Goal: Task Accomplishment & Management: Complete application form

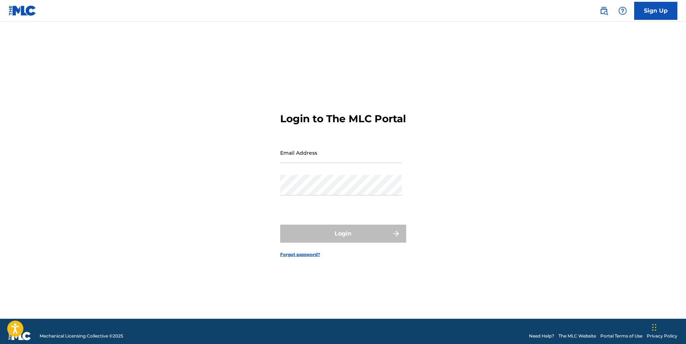
click at [649, 16] on link "Sign Up" at bounding box center [656, 11] width 43 height 18
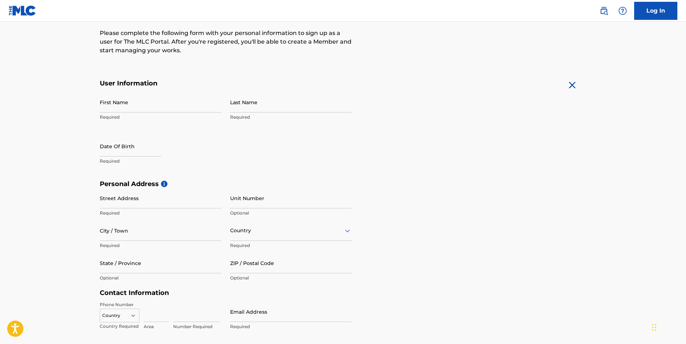
scroll to position [72, 0]
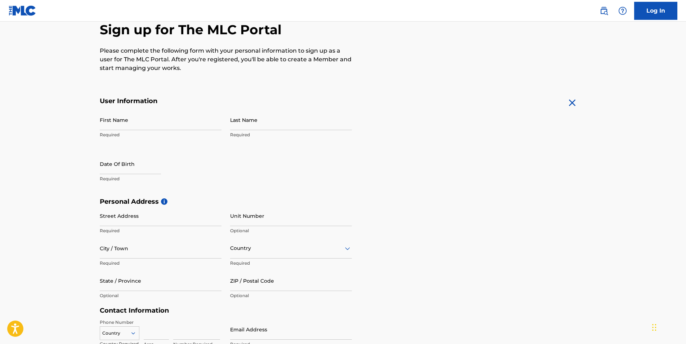
click at [106, 126] on input "First Name" at bounding box center [161, 120] width 122 height 21
type input "[PERSON_NAME]"
type input "Mohie"
type input "[GEOGRAPHIC_DATA]"
type input "[PERSON_NAME][EMAIL_ADDRESS][DOMAIN_NAME]"
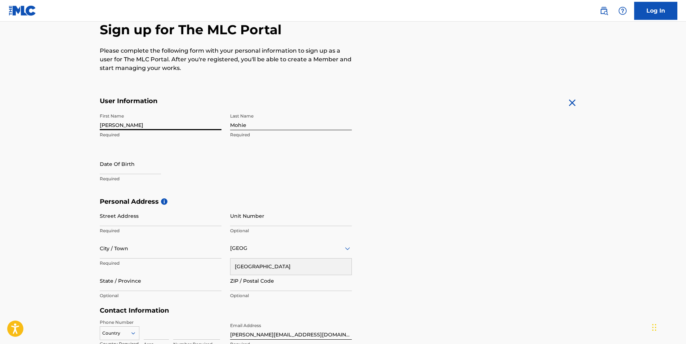
click at [117, 170] on input "text" at bounding box center [130, 163] width 61 height 21
select select "8"
select select "2025"
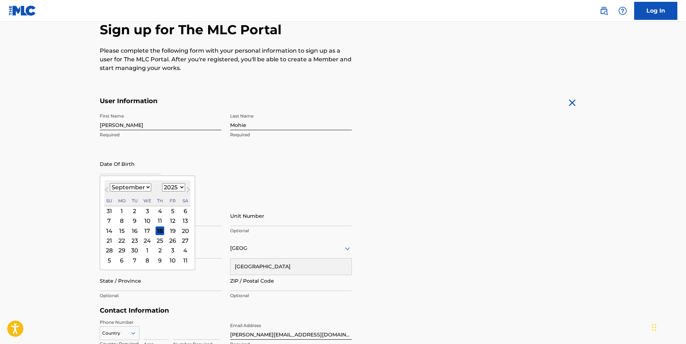
click at [107, 188] on span "Previous Month" at bounding box center [107, 190] width 0 height 11
click at [183, 186] on button "Next Month" at bounding box center [189, 191] width 12 height 12
select select "7"
click at [179, 187] on select "1900 1901 1902 1903 1904 1905 1906 1907 1908 1909 1910 1911 1912 1913 1914 1915…" at bounding box center [173, 187] width 23 height 8
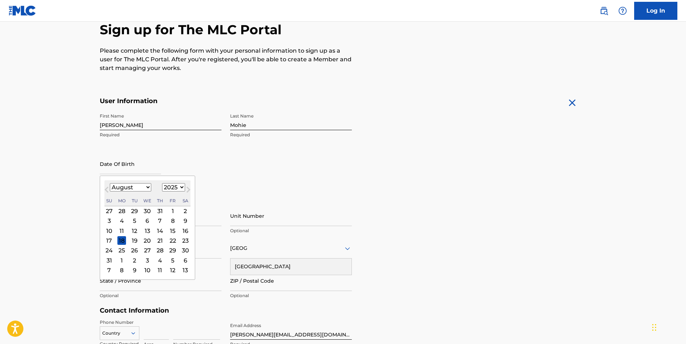
select select "1982"
click at [162, 183] on select "1900 1901 1902 1903 1904 1905 1906 1907 1908 1909 1910 1911 1912 1913 1914 1915…" at bounding box center [173, 187] width 23 height 8
click at [150, 186] on div "January February March April May June July August September October November [D…" at bounding box center [147, 187] width 86 height 9
click at [148, 186] on select "January February March April May June July August September October November De…" at bounding box center [130, 187] width 41 height 8
select select "1"
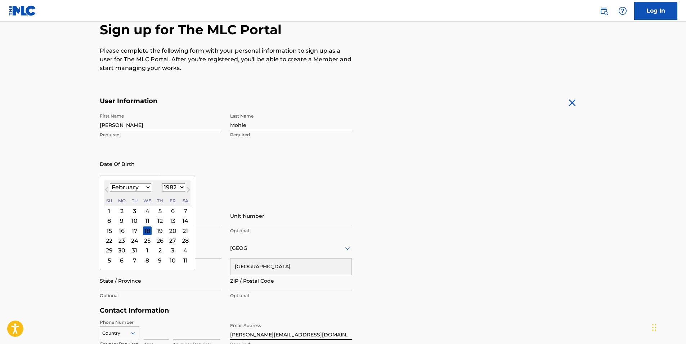
click at [110, 183] on select "January February March April May June July August September October November De…" at bounding box center [130, 187] width 41 height 8
click at [121, 209] on div "1" at bounding box center [121, 210] width 9 height 9
type input "[DATE]"
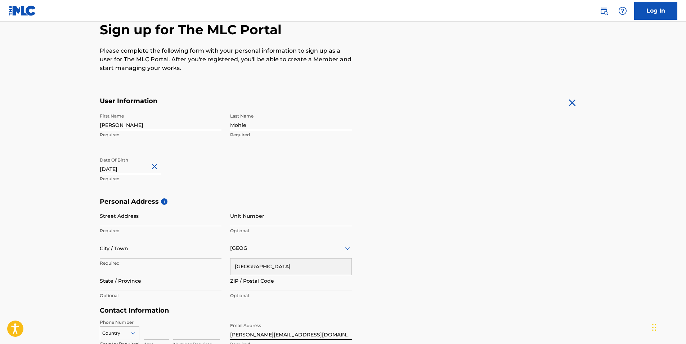
click at [160, 223] on input "Street Address" at bounding box center [161, 215] width 122 height 21
click at [179, 254] on input "City / Town" at bounding box center [161, 248] width 122 height 21
type input "g"
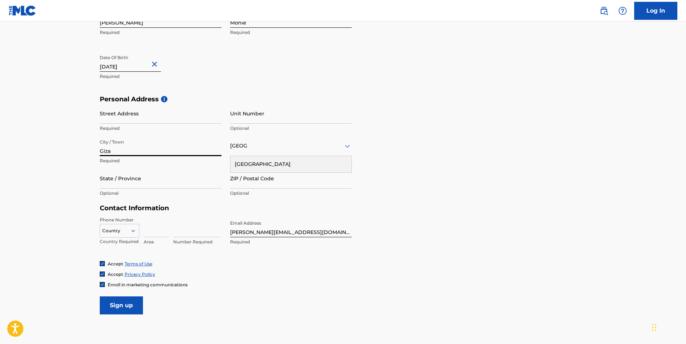
scroll to position [180, 0]
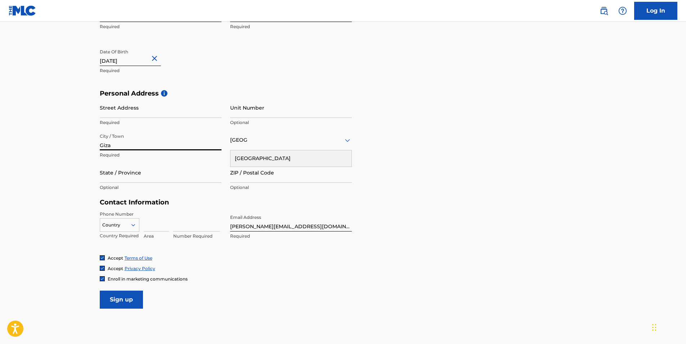
type input "Giza"
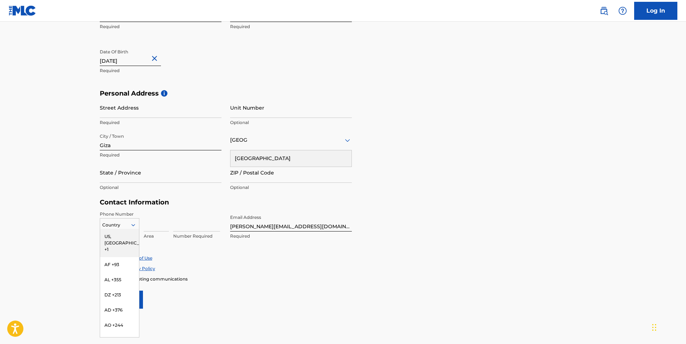
click at [134, 222] on icon at bounding box center [133, 225] width 6 height 6
type input "e"
click at [116, 267] on div "EG +20" at bounding box center [119, 266] width 39 height 15
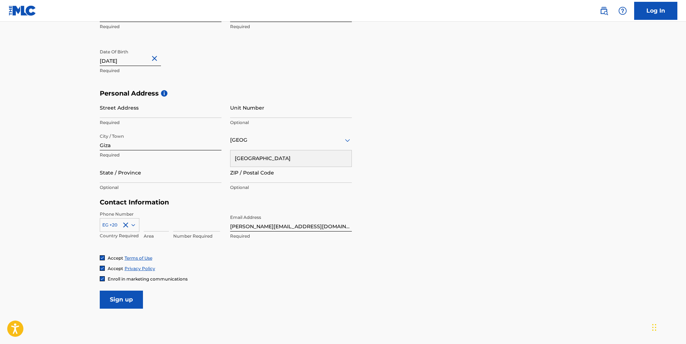
click at [180, 226] on input at bounding box center [196, 221] width 47 height 21
type input "71517776"
type input "20"
type input "12"
click at [57, 256] on main "The MLC uses identity verification before a user is registered to comply with K…" at bounding box center [343, 94] width 686 height 507
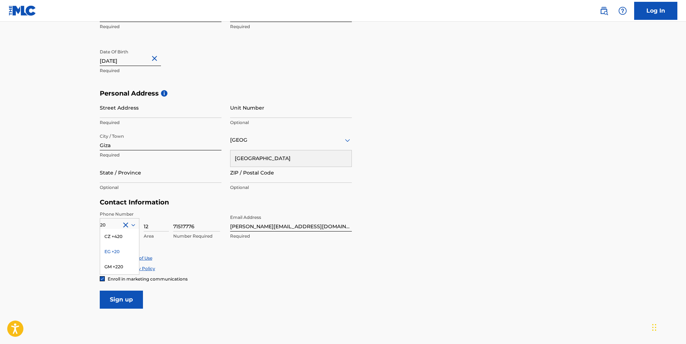
click at [113, 250] on div "EG +20" at bounding box center [119, 251] width 39 height 15
click at [117, 292] on input "Sign up" at bounding box center [121, 299] width 43 height 18
click at [110, 110] on input "Street Address" at bounding box center [161, 107] width 122 height 21
click at [116, 113] on input "Street Address" at bounding box center [161, 107] width 122 height 21
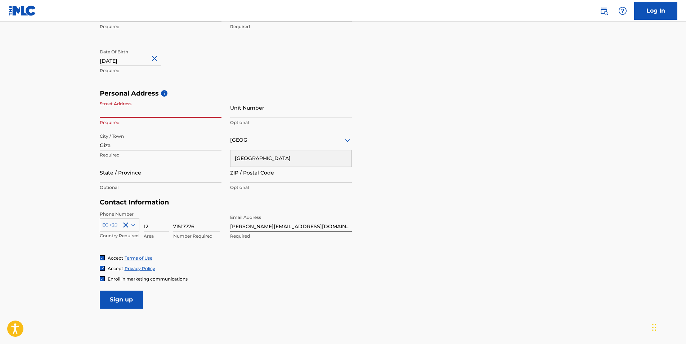
click at [126, 110] on input "Street Address" at bounding box center [161, 107] width 122 height 21
